Goal: Information Seeking & Learning: Learn about a topic

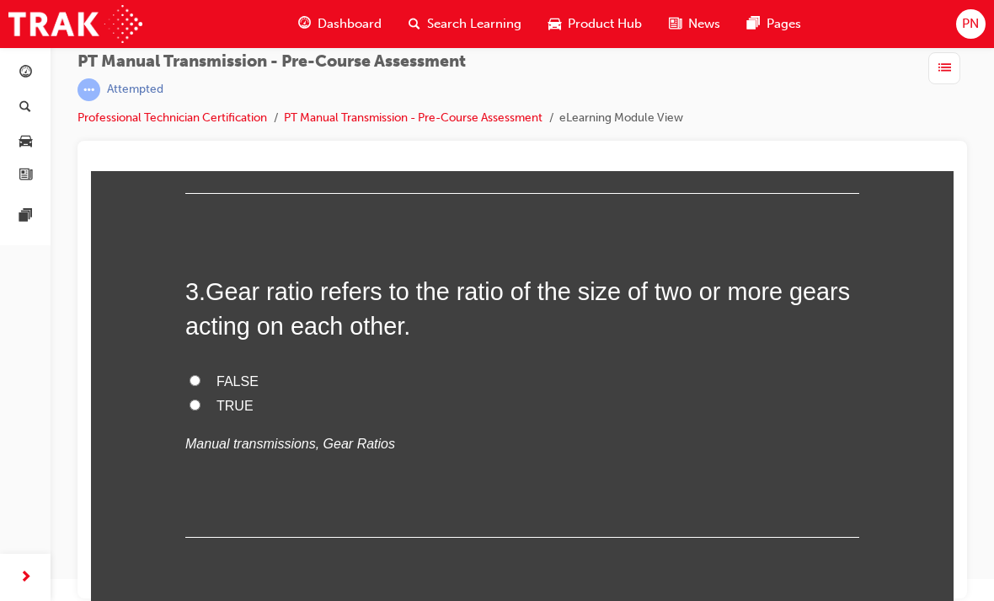
scroll to position [846, 0]
click at [193, 398] on input "TRUE" at bounding box center [195, 403] width 11 height 11
radio input "true"
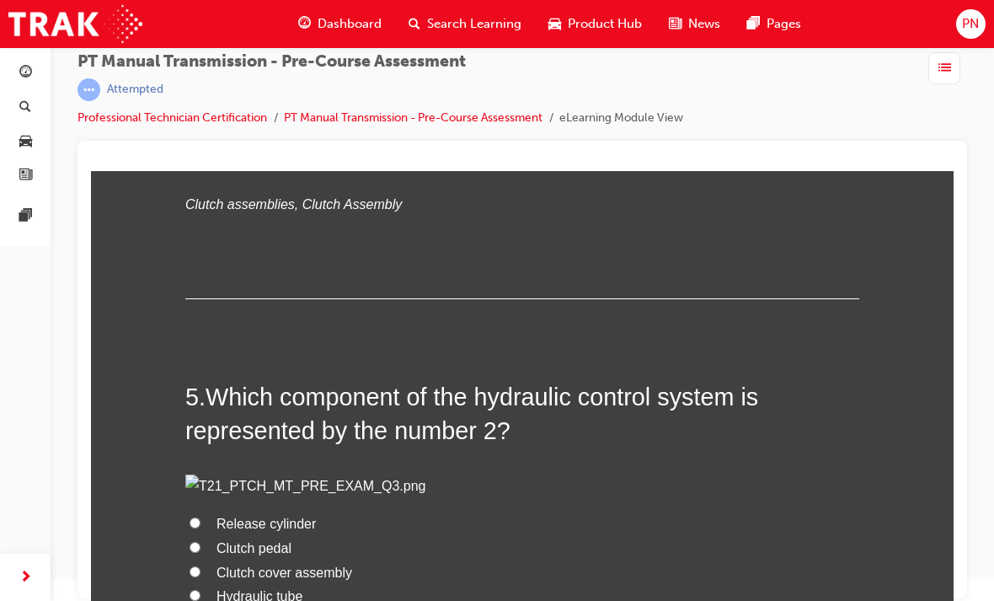
scroll to position [1544, 0]
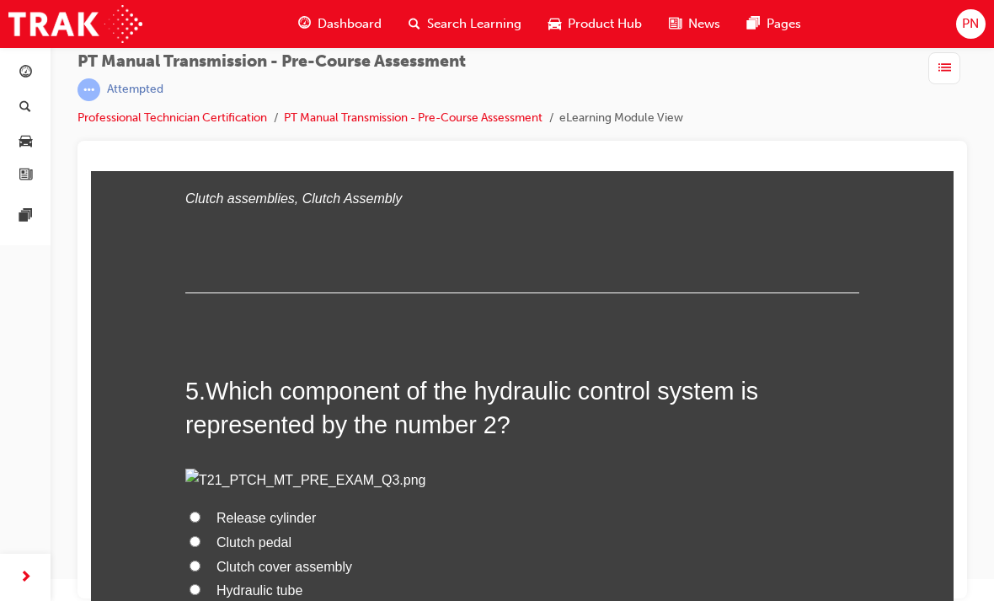
click at [199, 165] on input "Clutch disc" at bounding box center [195, 159] width 11 height 11
radio input "true"
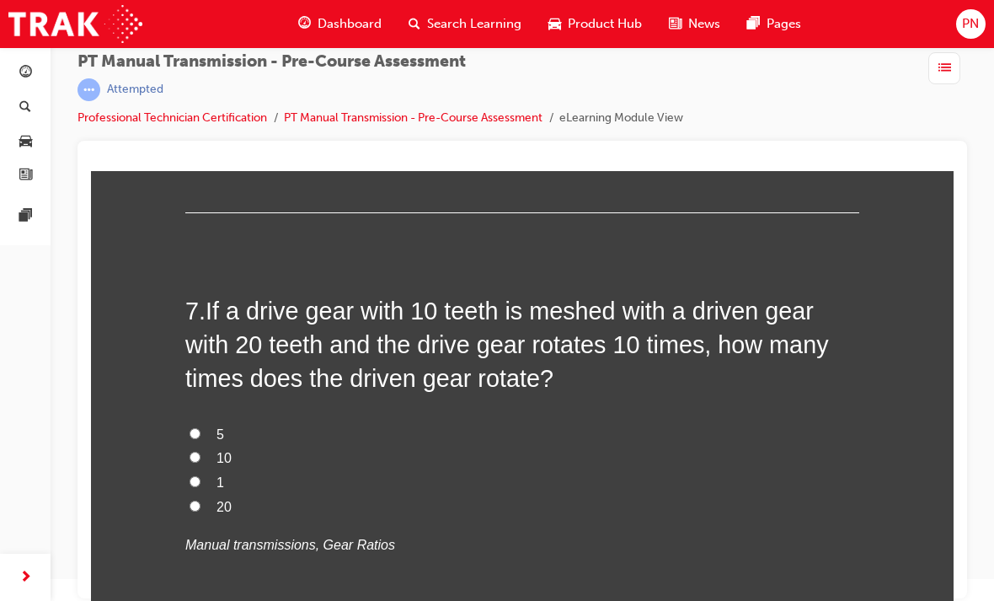
scroll to position [2430, 0]
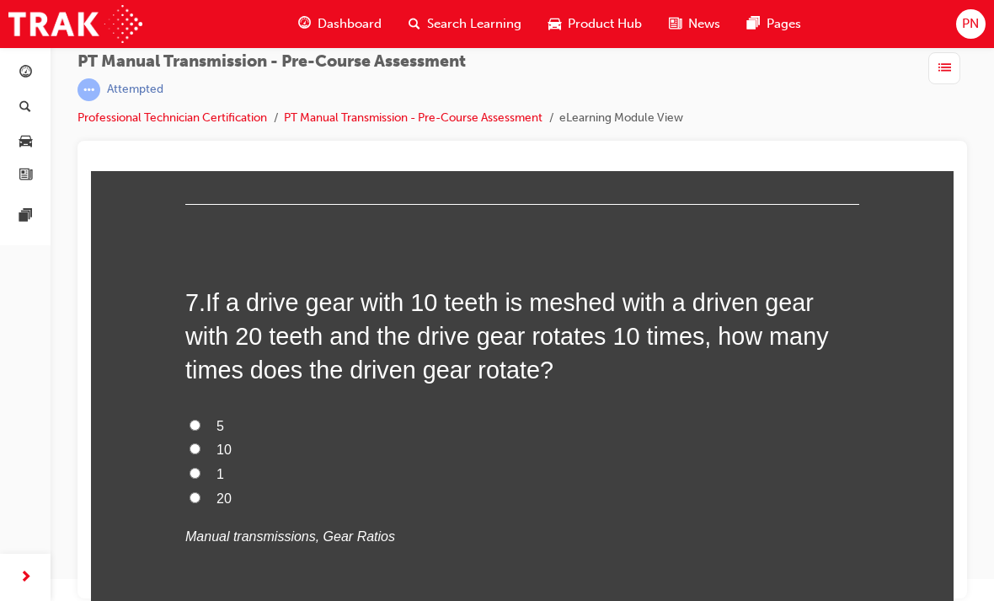
radio input "true"
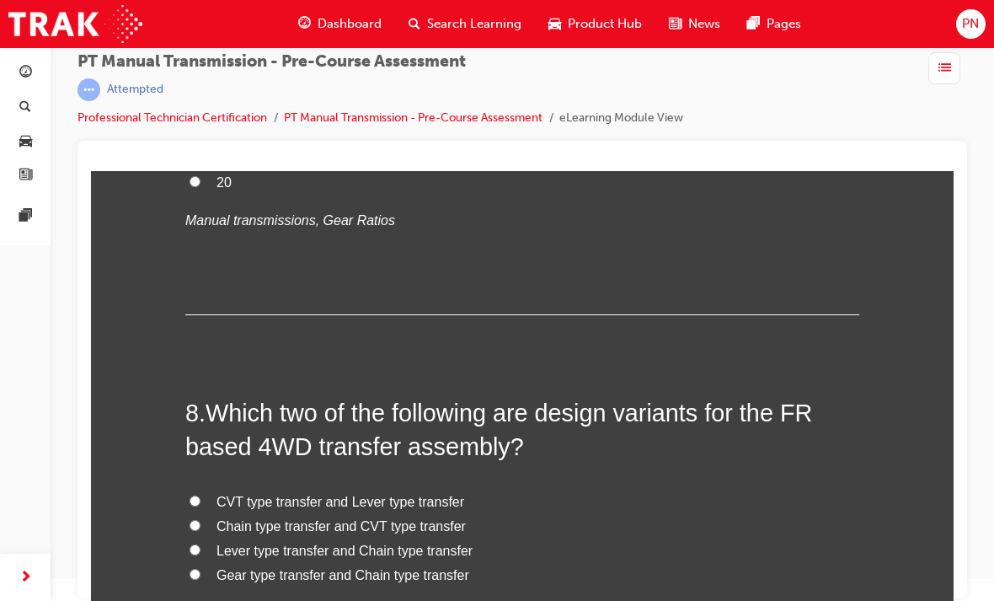
scroll to position [2753, 0]
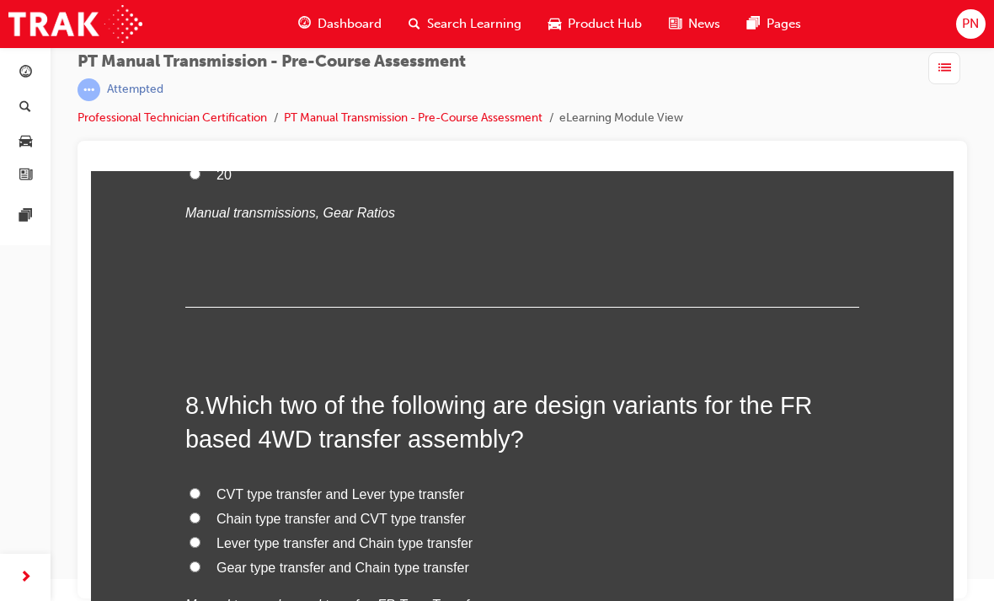
radio input "true"
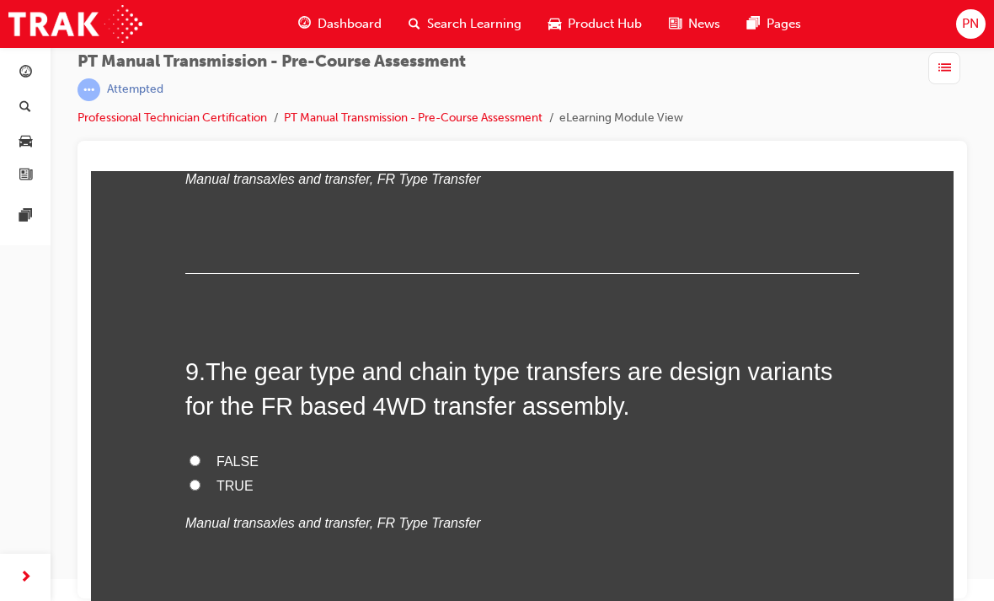
scroll to position [3188, 0]
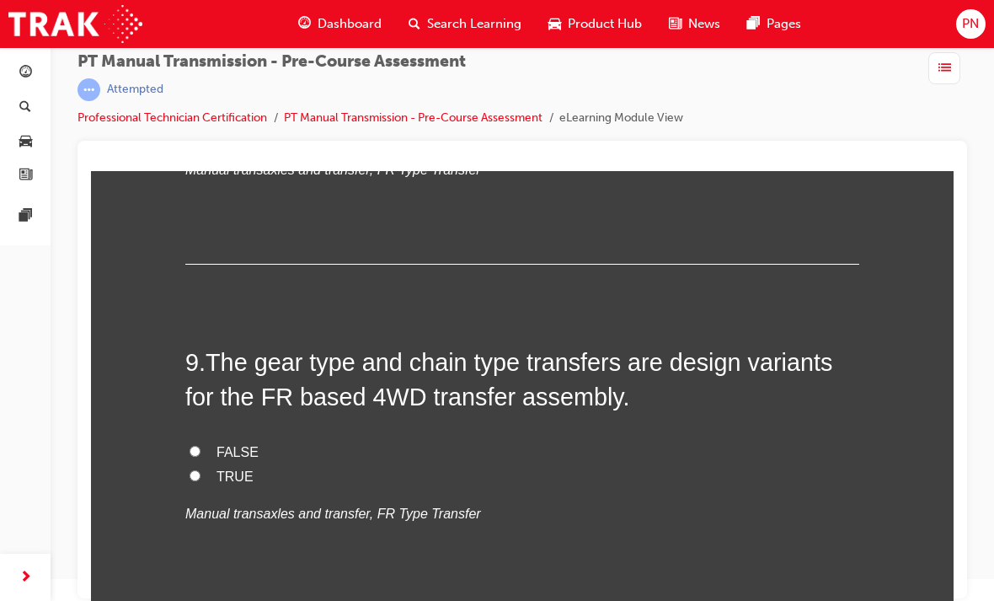
radio input "true"
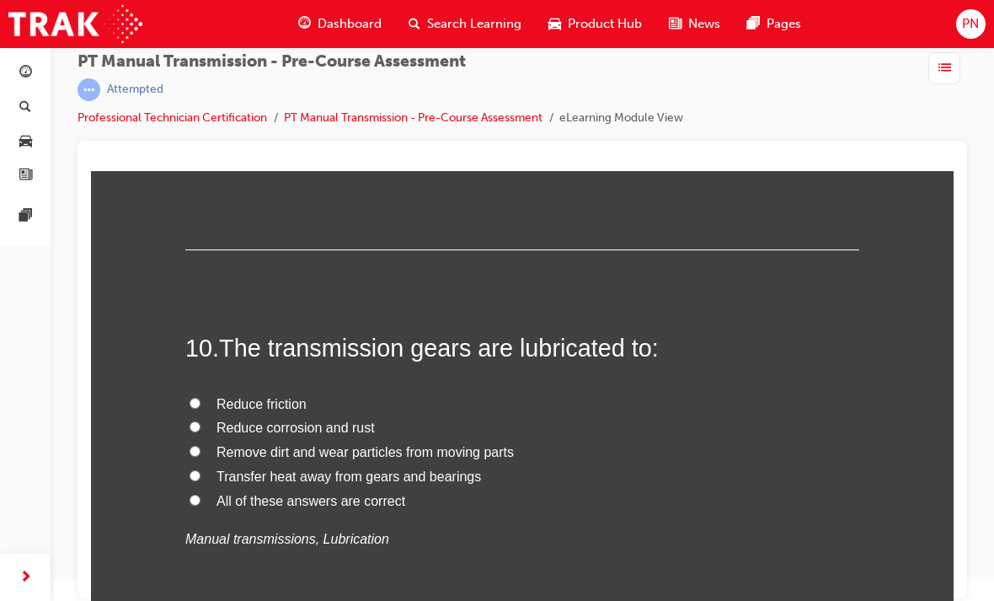
scroll to position [3578, 0]
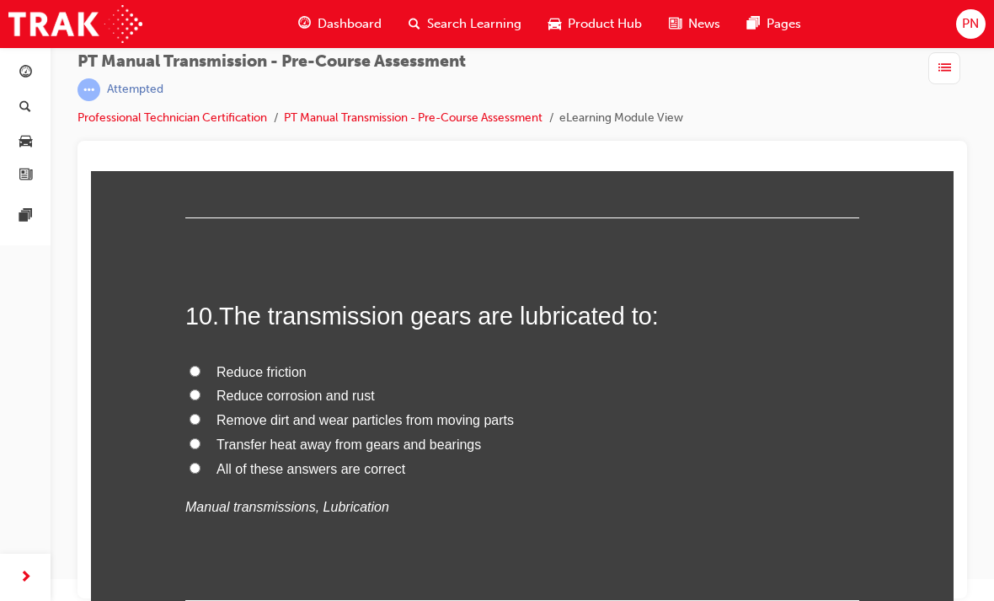
radio input "true"
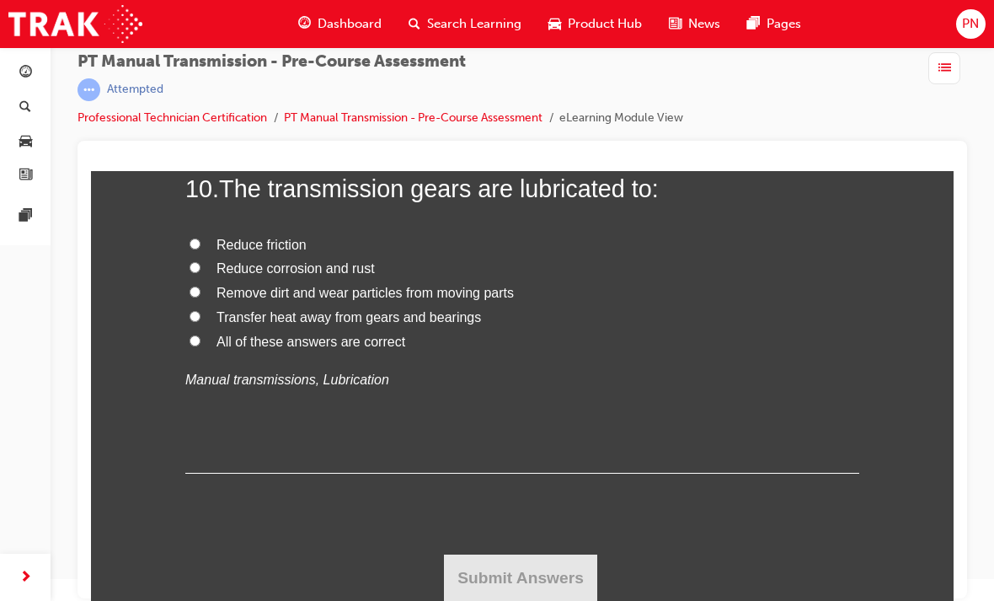
scroll to position [4118, 0]
radio input "true"
click at [200, 346] on input "All of these answers are correct" at bounding box center [195, 340] width 11 height 11
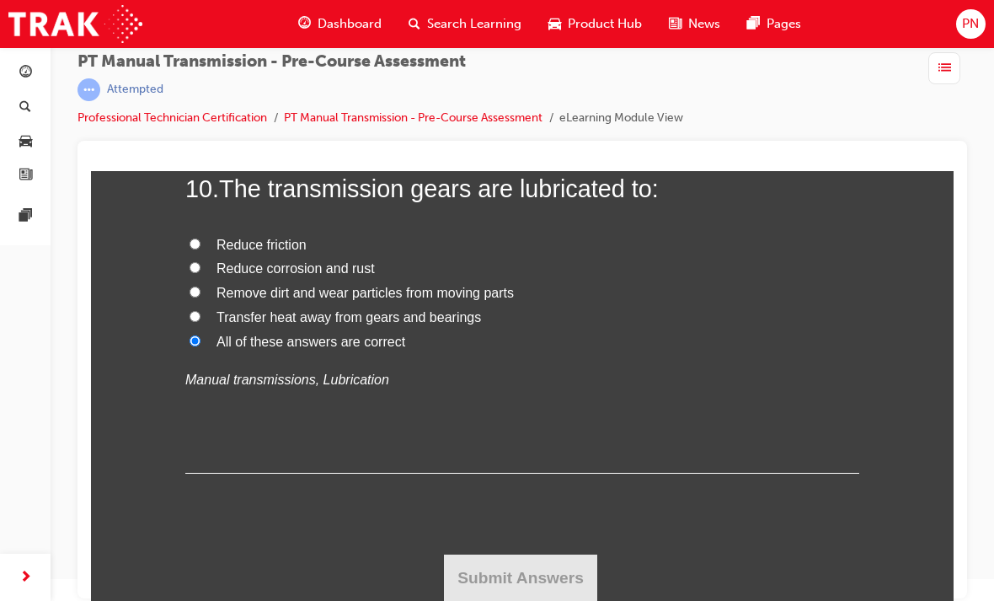
radio input "true"
click at [545, 556] on button "Submit Answers" at bounding box center [520, 577] width 153 height 47
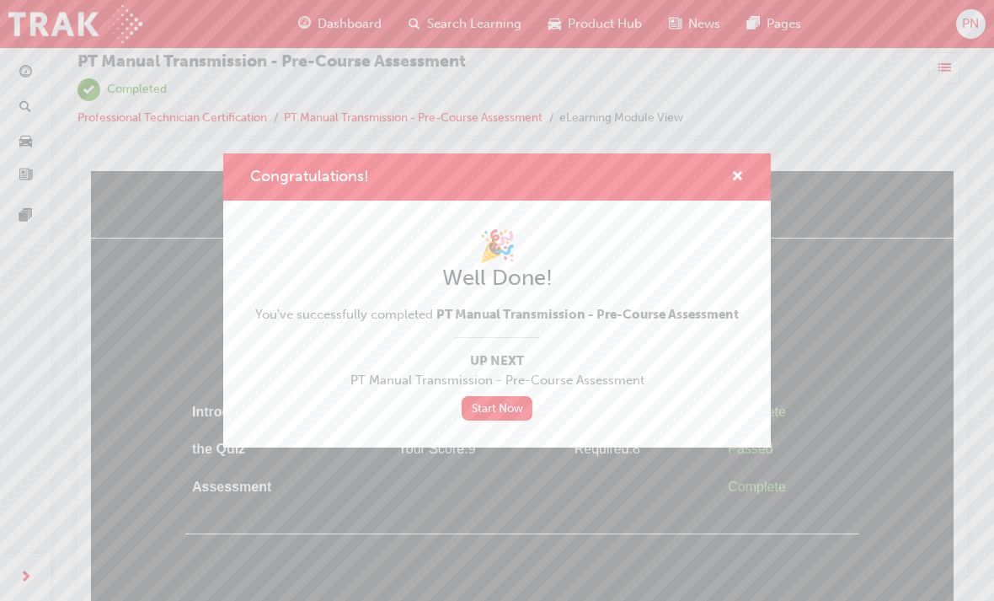
click at [354, 23] on div "Congratulations! 🎉 Well Done! You've successfully completed PT Manual Transmiss…" at bounding box center [497, 300] width 994 height 601
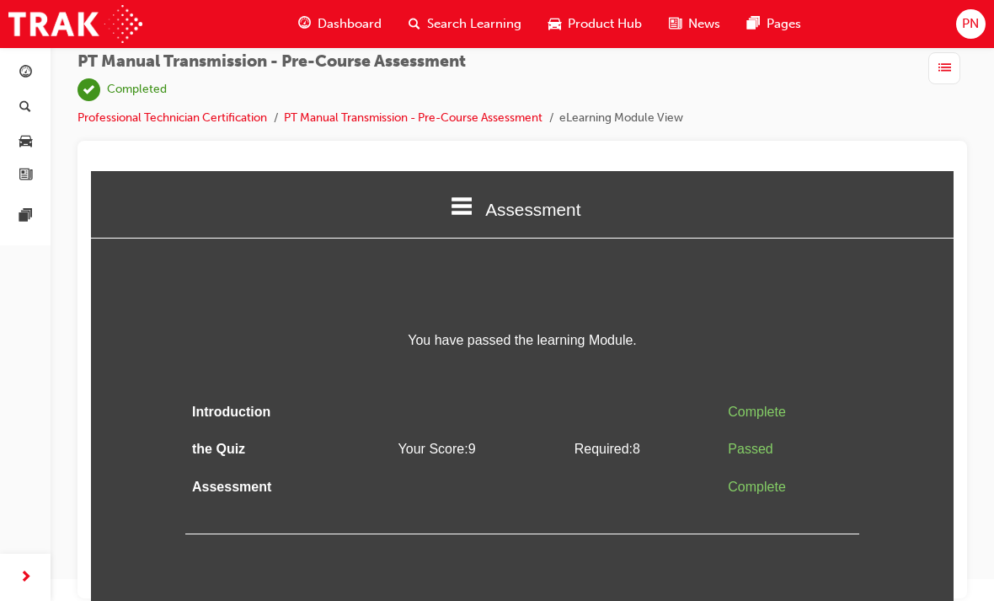
click at [333, 21] on span "Dashboard" at bounding box center [350, 23] width 64 height 19
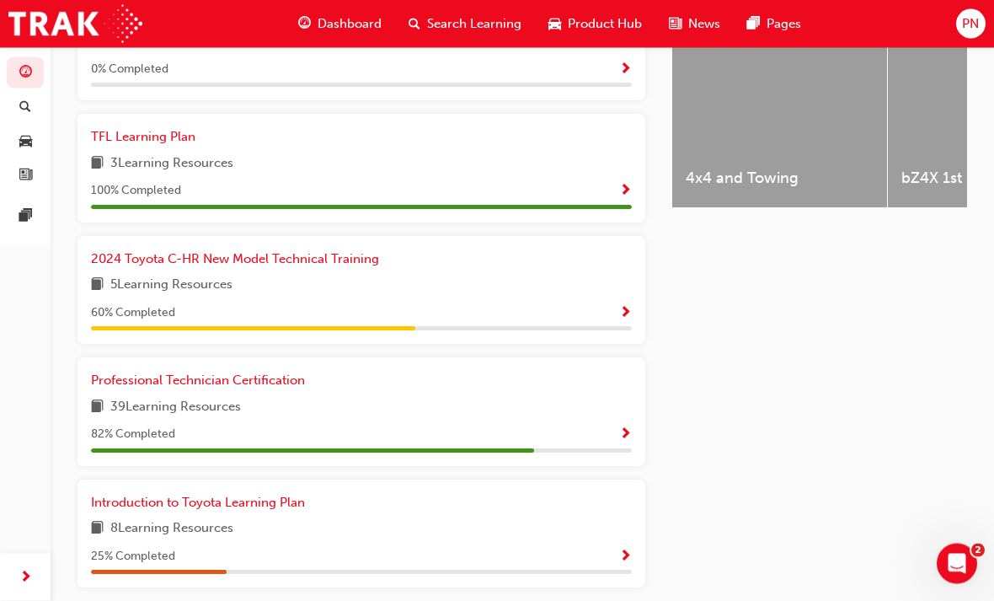
scroll to position [717, 0]
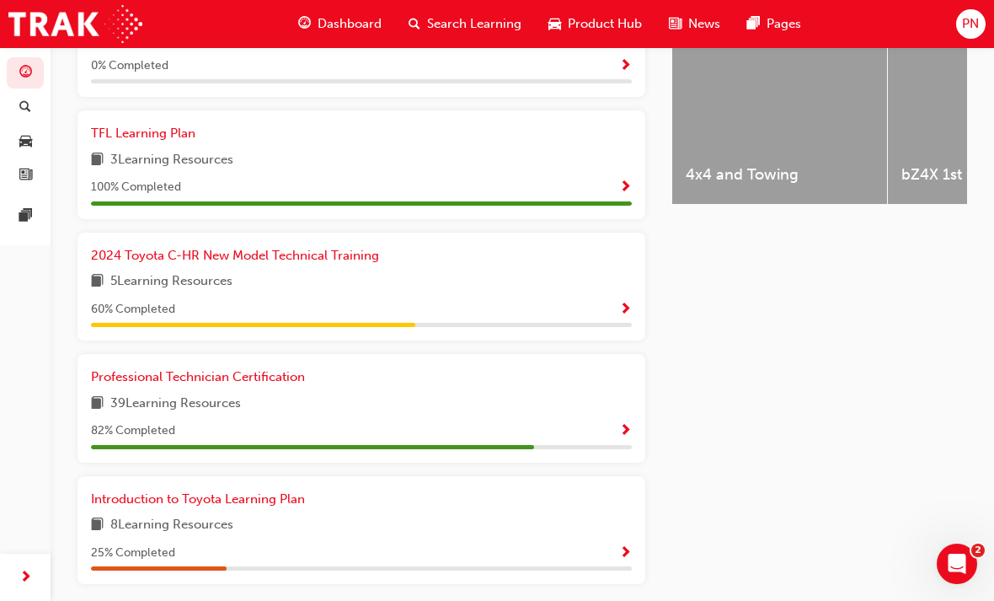
click at [630, 424] on span "Show Progress" at bounding box center [625, 431] width 13 height 15
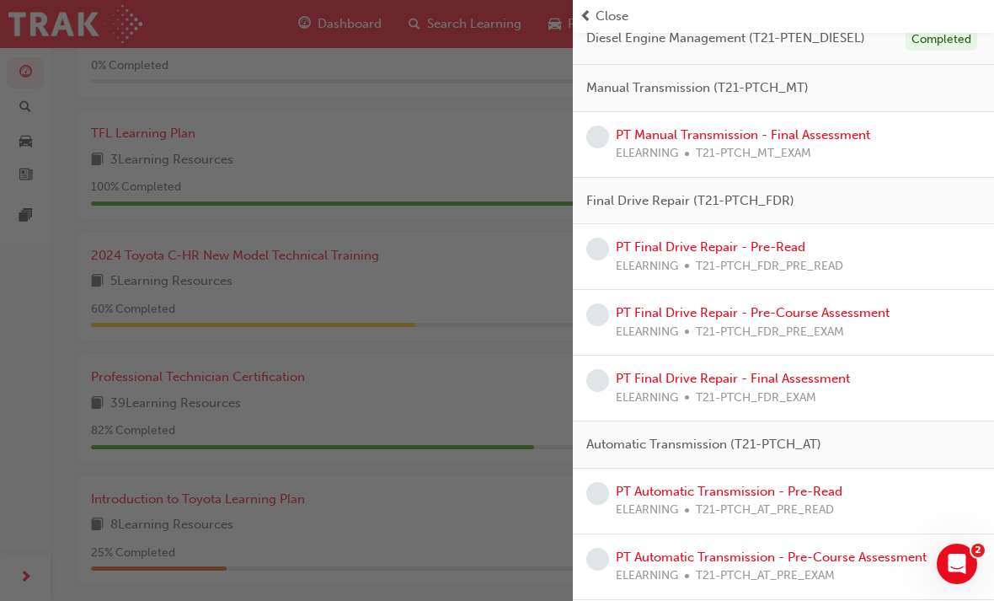
scroll to position [604, 0]
